Goal: Task Accomplishment & Management: Complete application form

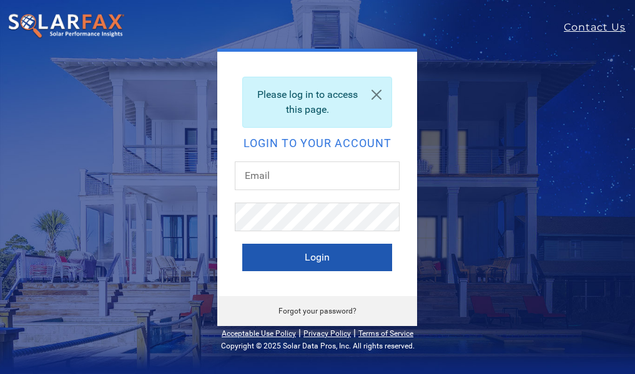
type input "d.macdonneil@sunsolarelectric.org"
click at [332, 264] on button "Login" at bounding box center [317, 257] width 150 height 27
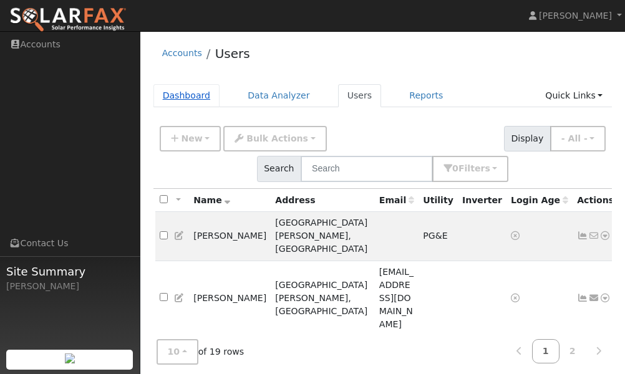
click at [197, 94] on link "Dashboard" at bounding box center [186, 95] width 67 height 23
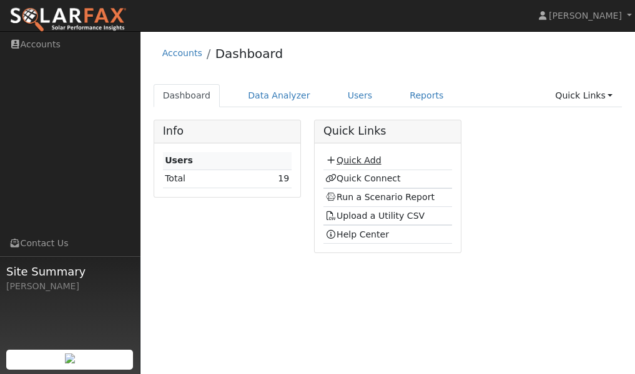
click at [339, 162] on link "Quick Add" at bounding box center [353, 160] width 56 height 10
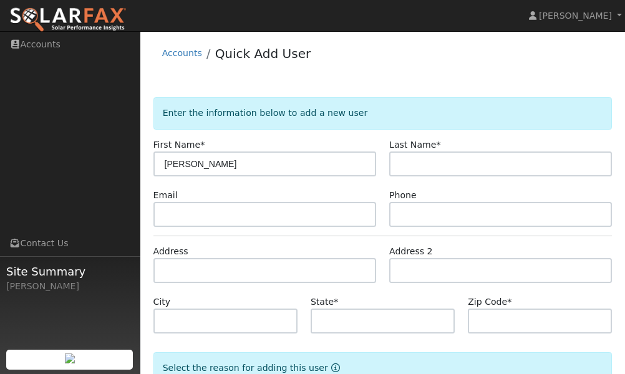
type input "Eric"
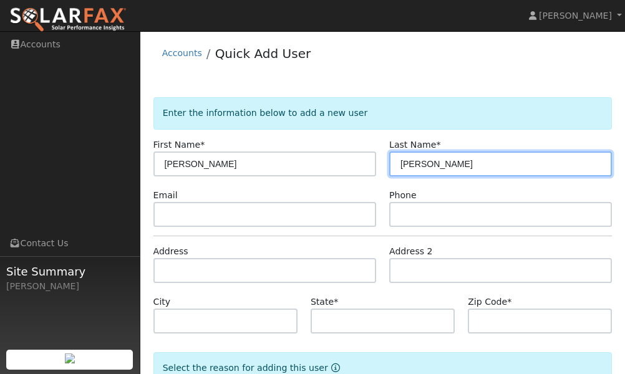
type input "Brosio"
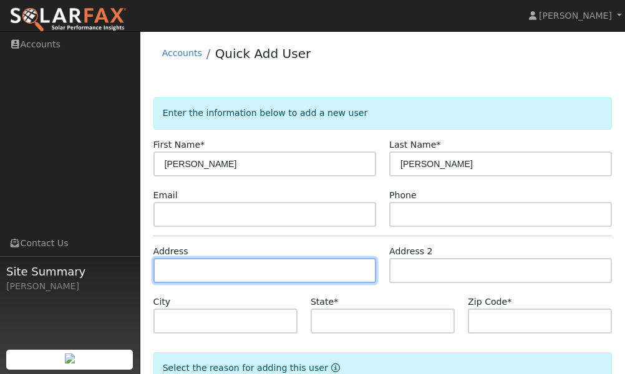
click at [217, 276] on input "text" at bounding box center [264, 270] width 223 height 25
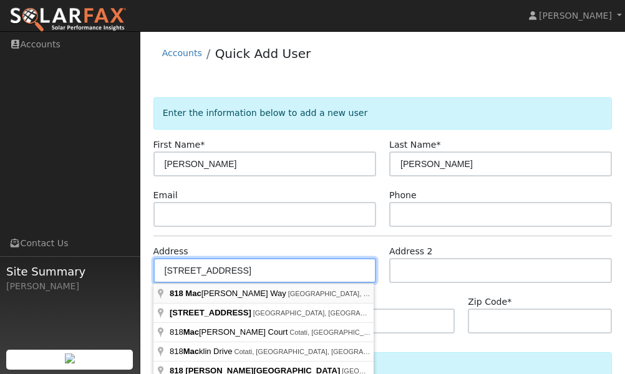
type input "818 Macmahan Way"
type input "Petaluma"
type input "CA"
type input "94954"
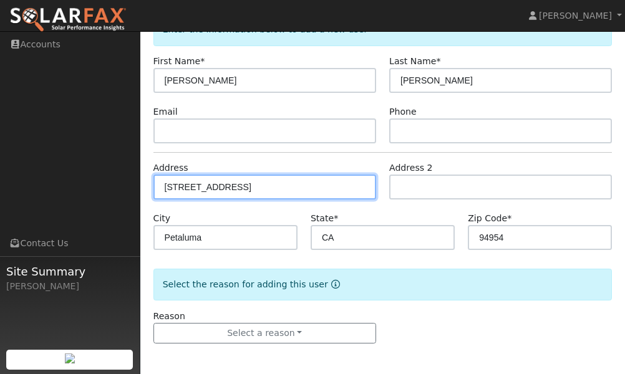
scroll to position [84, 0]
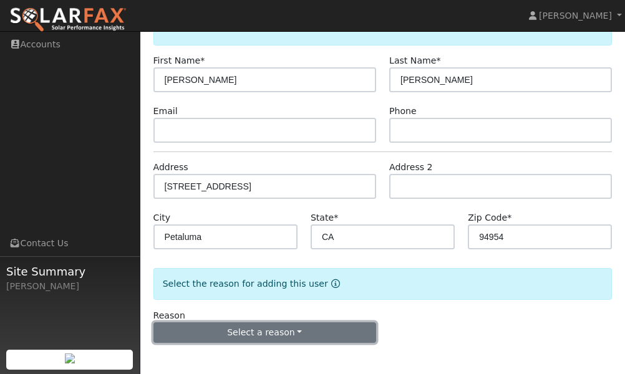
click at [260, 328] on button "Select a reason" at bounding box center [264, 333] width 223 height 21
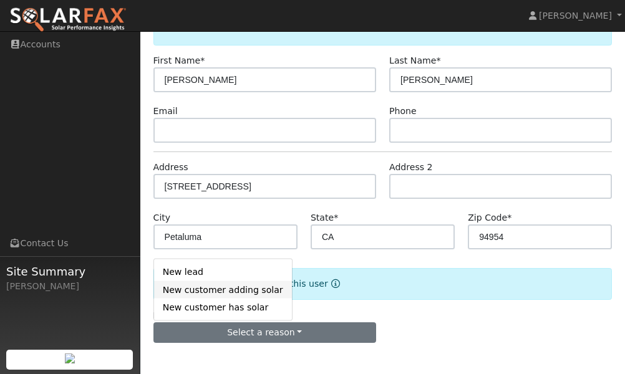
click at [245, 295] on link "New customer adding solar" at bounding box center [223, 289] width 138 height 17
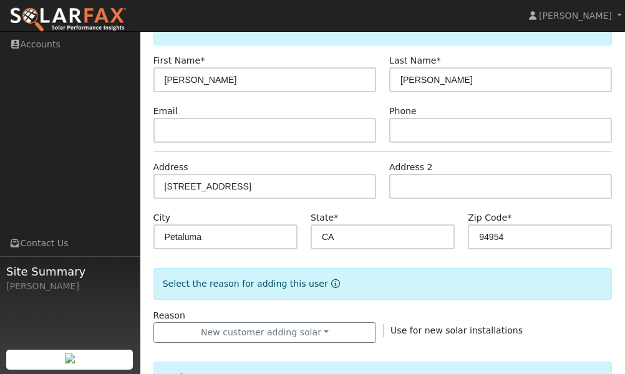
click at [447, 304] on form "Enter the information below to add a new user First Name * Eric Last Name * Bro…" at bounding box center [382, 364] width 459 height 703
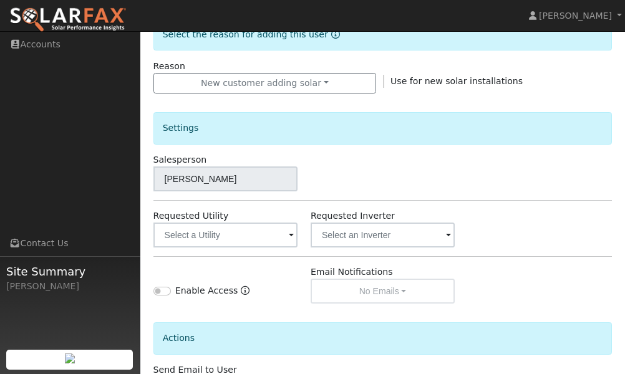
scroll to position [334, 0]
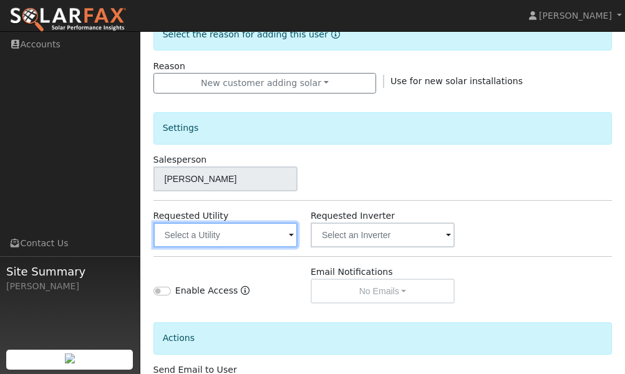
click at [192, 237] on input "text" at bounding box center [225, 235] width 144 height 25
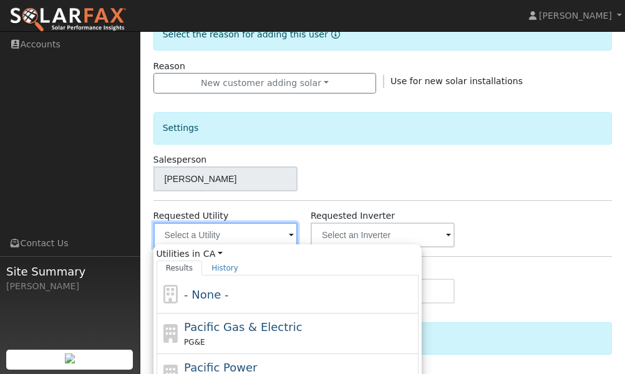
click at [192, 237] on input "text" at bounding box center [225, 235] width 144 height 25
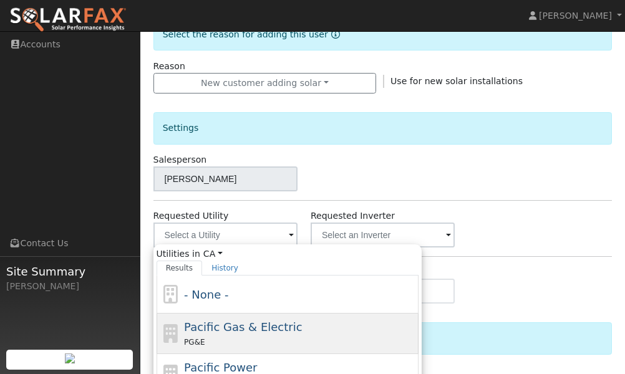
click at [213, 329] on span "Pacific Gas & Electric" at bounding box center [243, 327] width 118 height 13
type input "Pacific Gas & Electric"
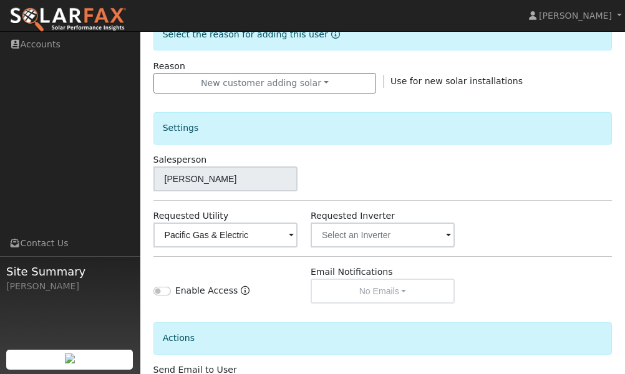
click at [248, 285] on div "Enable Access" at bounding box center [225, 285] width 157 height 38
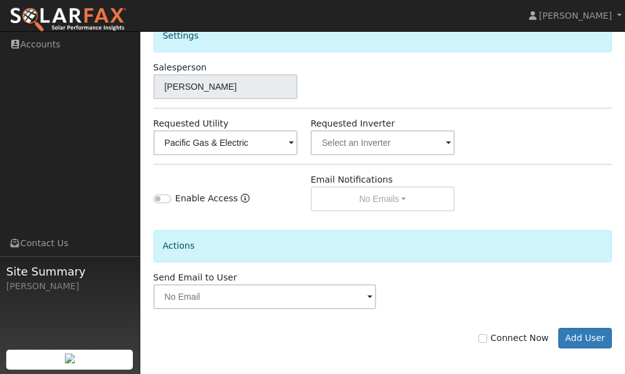
scroll to position [432, 0]
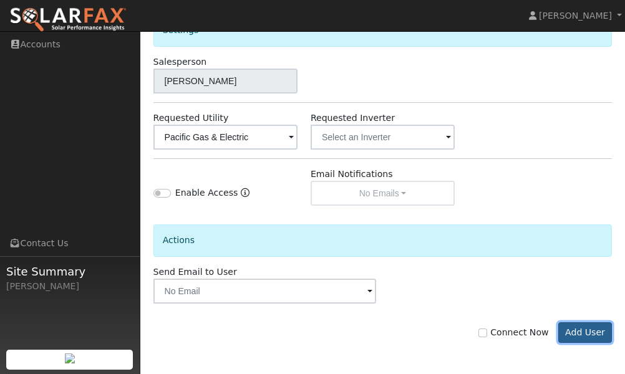
click at [585, 328] on button "Add User" at bounding box center [585, 333] width 54 height 21
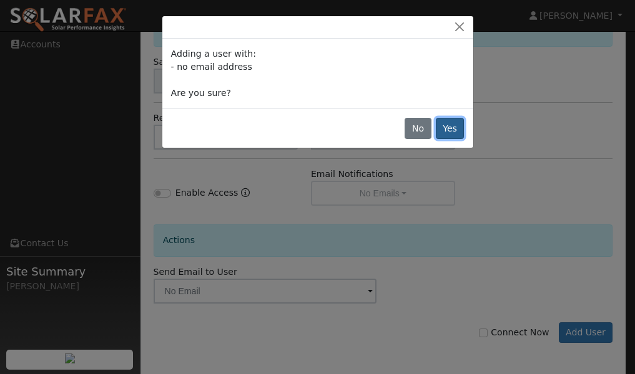
click at [449, 128] on button "Yes" at bounding box center [450, 128] width 29 height 21
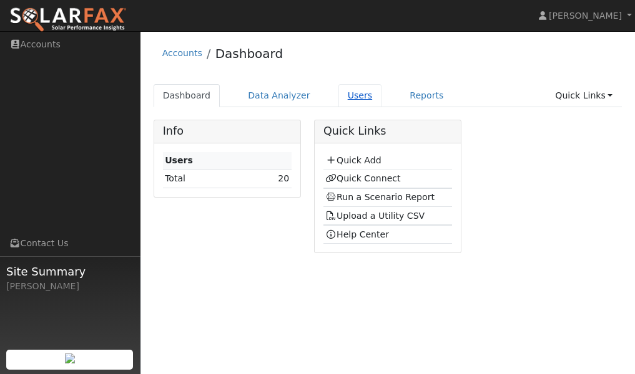
click at [350, 90] on link "Users" at bounding box center [360, 95] width 44 height 23
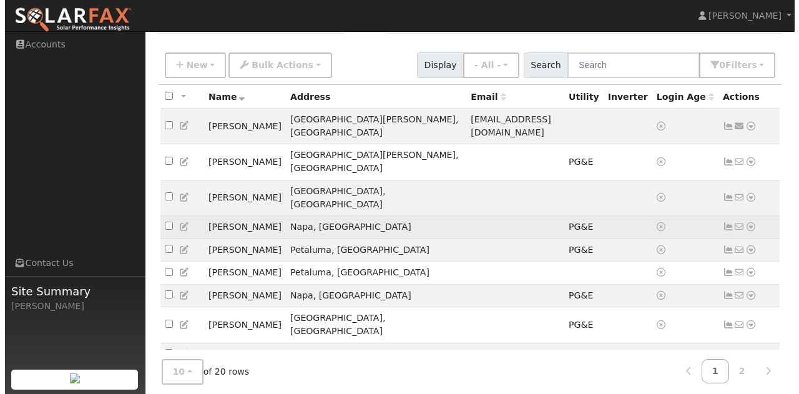
scroll to position [89, 0]
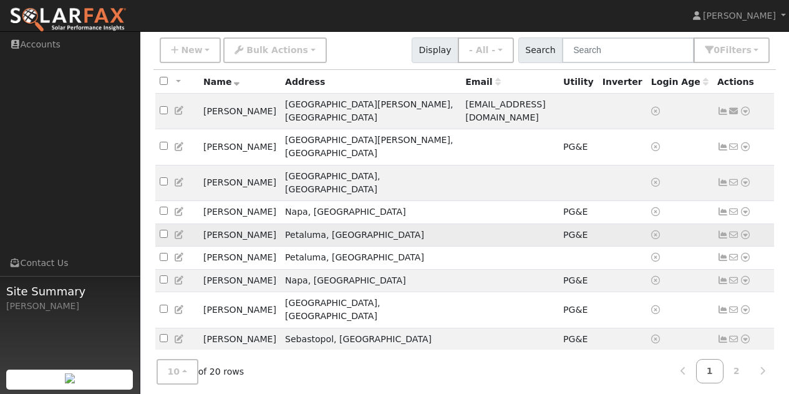
click at [634, 230] on icon at bounding box center [745, 234] width 11 height 9
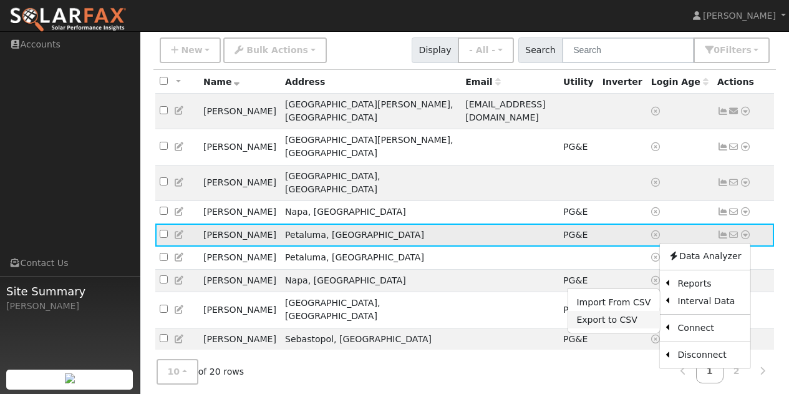
click at [615, 311] on link "Export to CSV" at bounding box center [614, 319] width 92 height 17
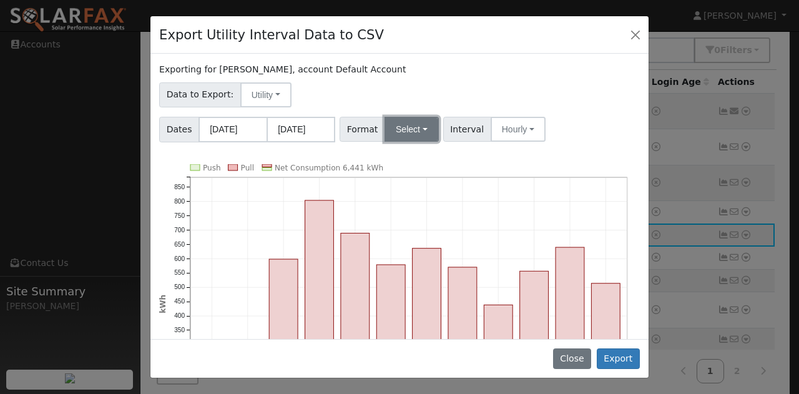
click at [419, 127] on button "Select" at bounding box center [411, 129] width 54 height 25
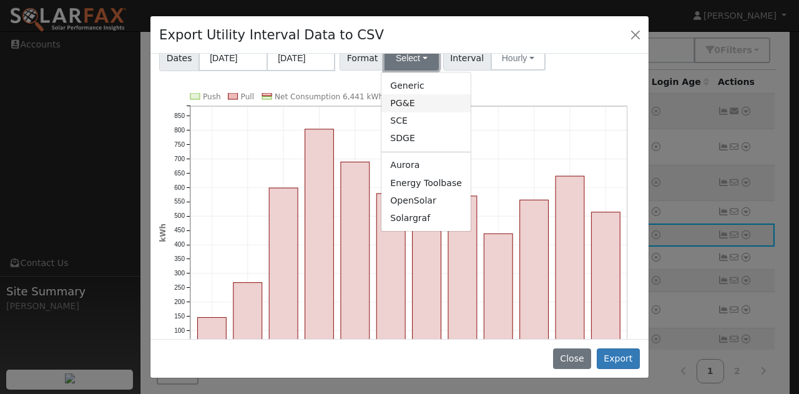
scroll to position [125, 0]
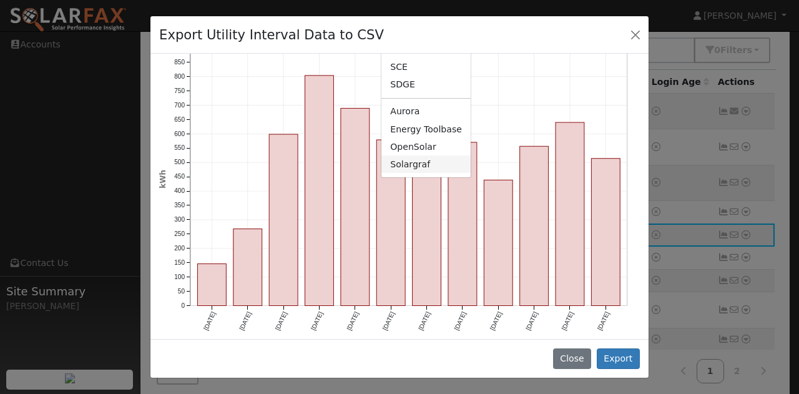
click at [406, 165] on link "Solargraf" at bounding box center [425, 163] width 89 height 17
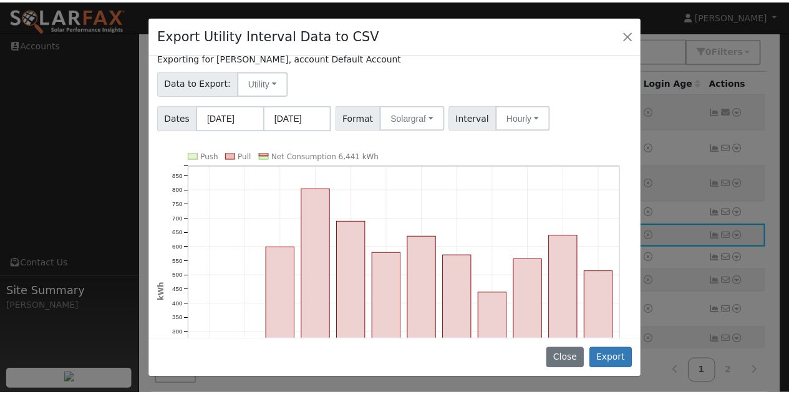
scroll to position [0, 0]
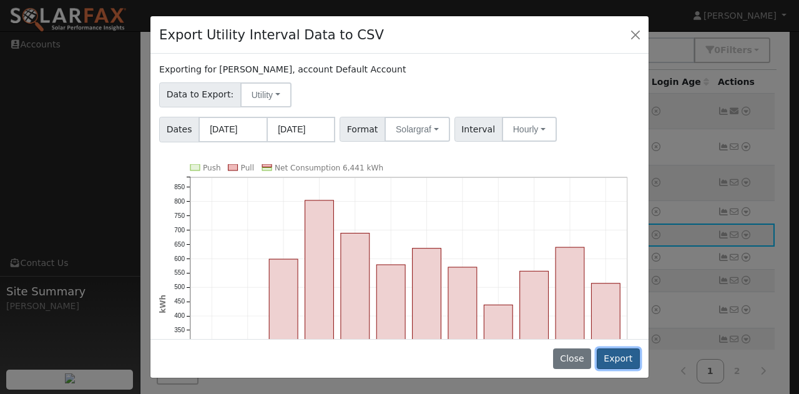
click at [620, 359] on button "Export" at bounding box center [618, 358] width 43 height 21
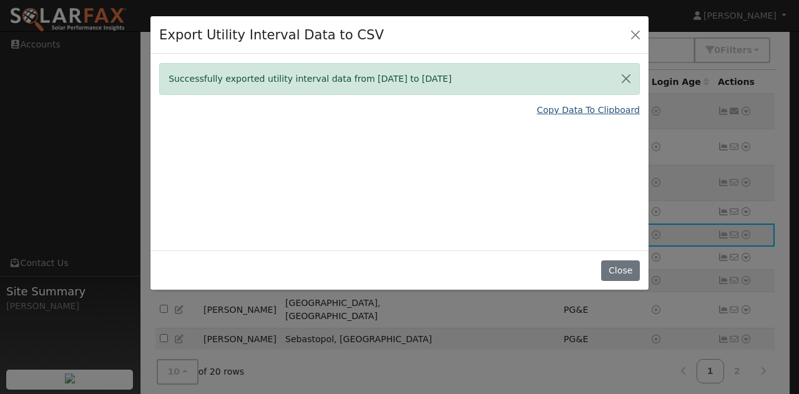
click at [612, 108] on link "Copy Data To Clipboard" at bounding box center [588, 110] width 103 height 13
click at [613, 271] on button "Close" at bounding box center [620, 270] width 38 height 21
